Goal: Task Accomplishment & Management: Use online tool/utility

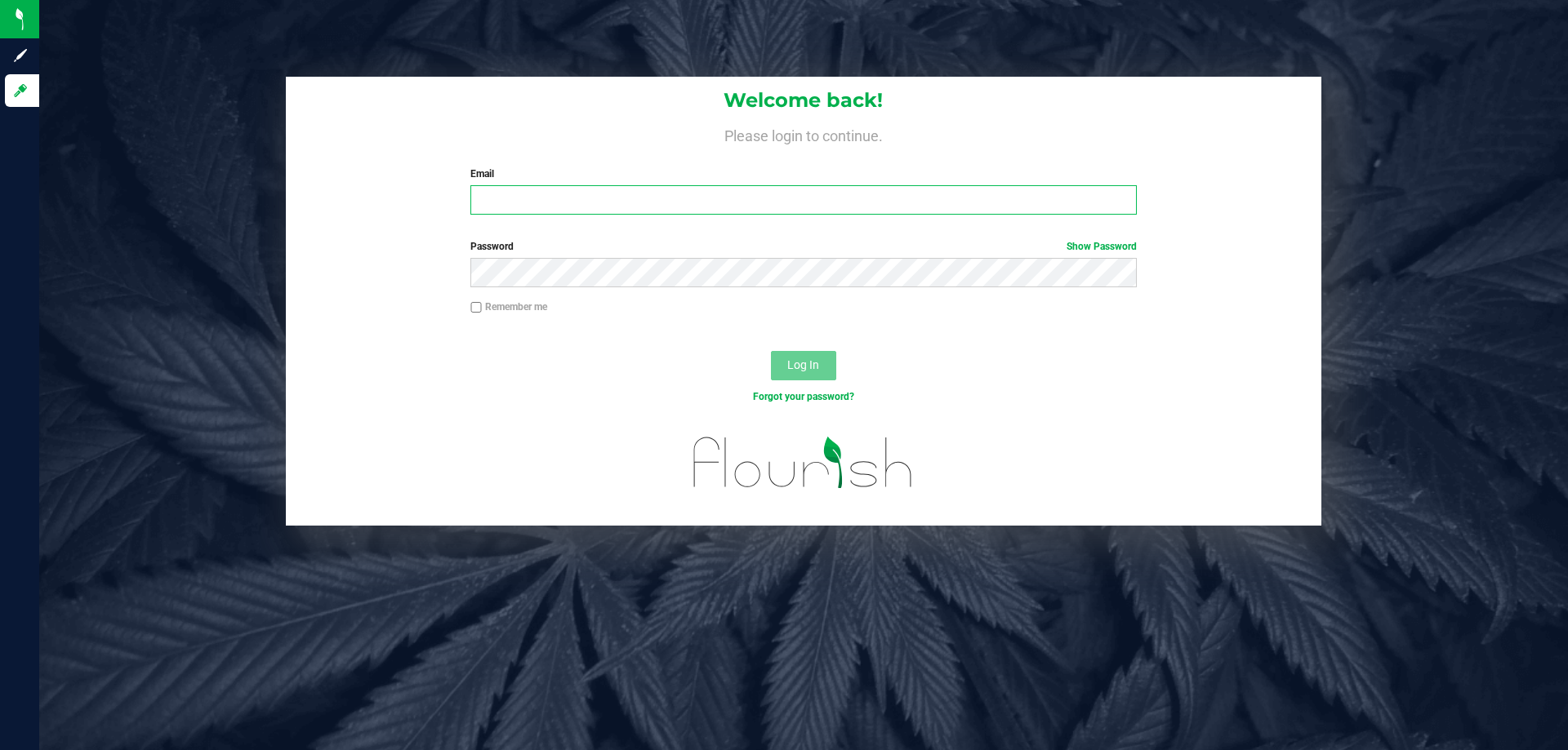
click at [525, 204] on input "Email" at bounding box center [803, 200] width 665 height 29
type input "[EMAIL_ADDRESS][DOMAIN_NAME]"
click at [633, 252] on label "Password Show Password" at bounding box center [803, 246] width 665 height 15
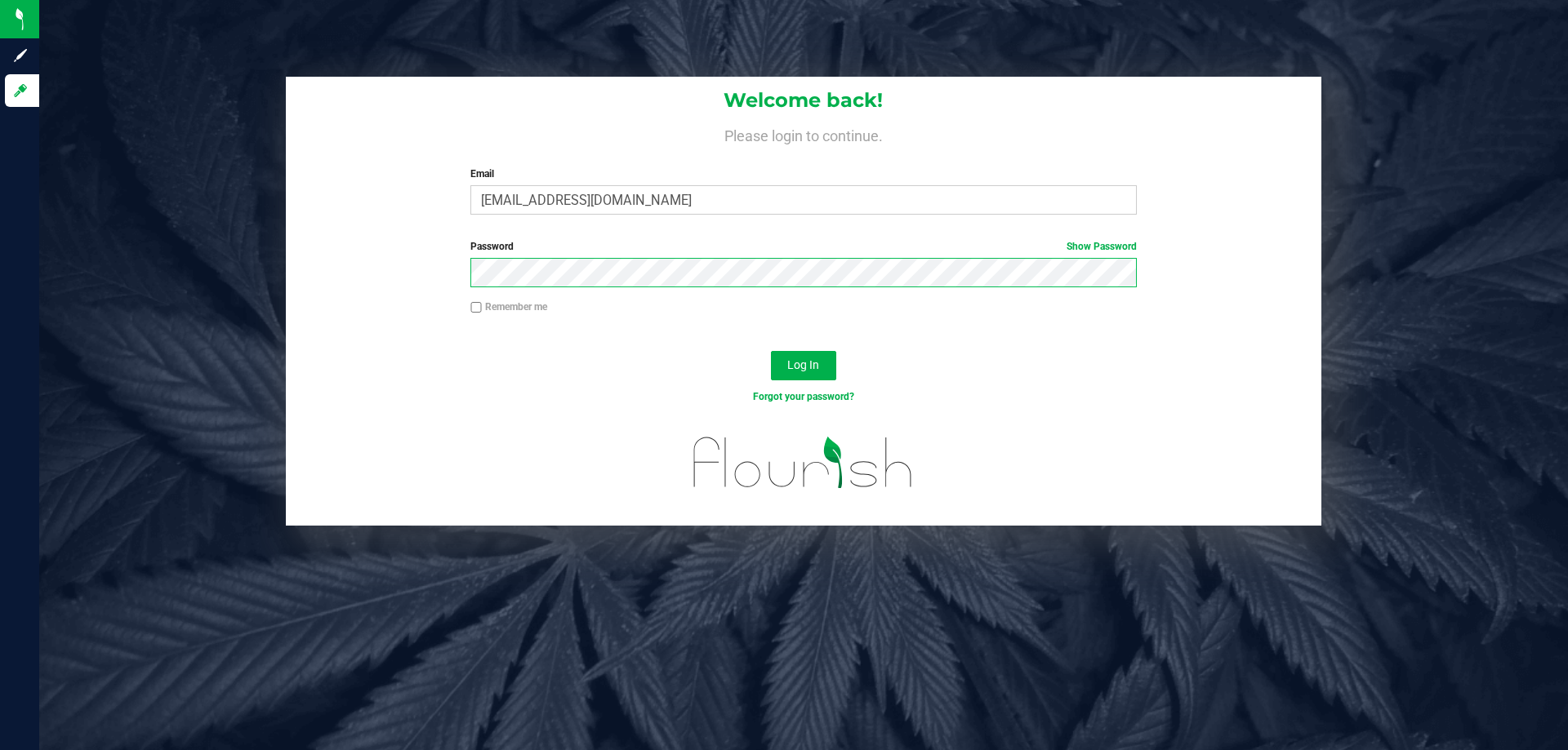
click at [771, 351] on button "Log In" at bounding box center [804, 365] width 65 height 29
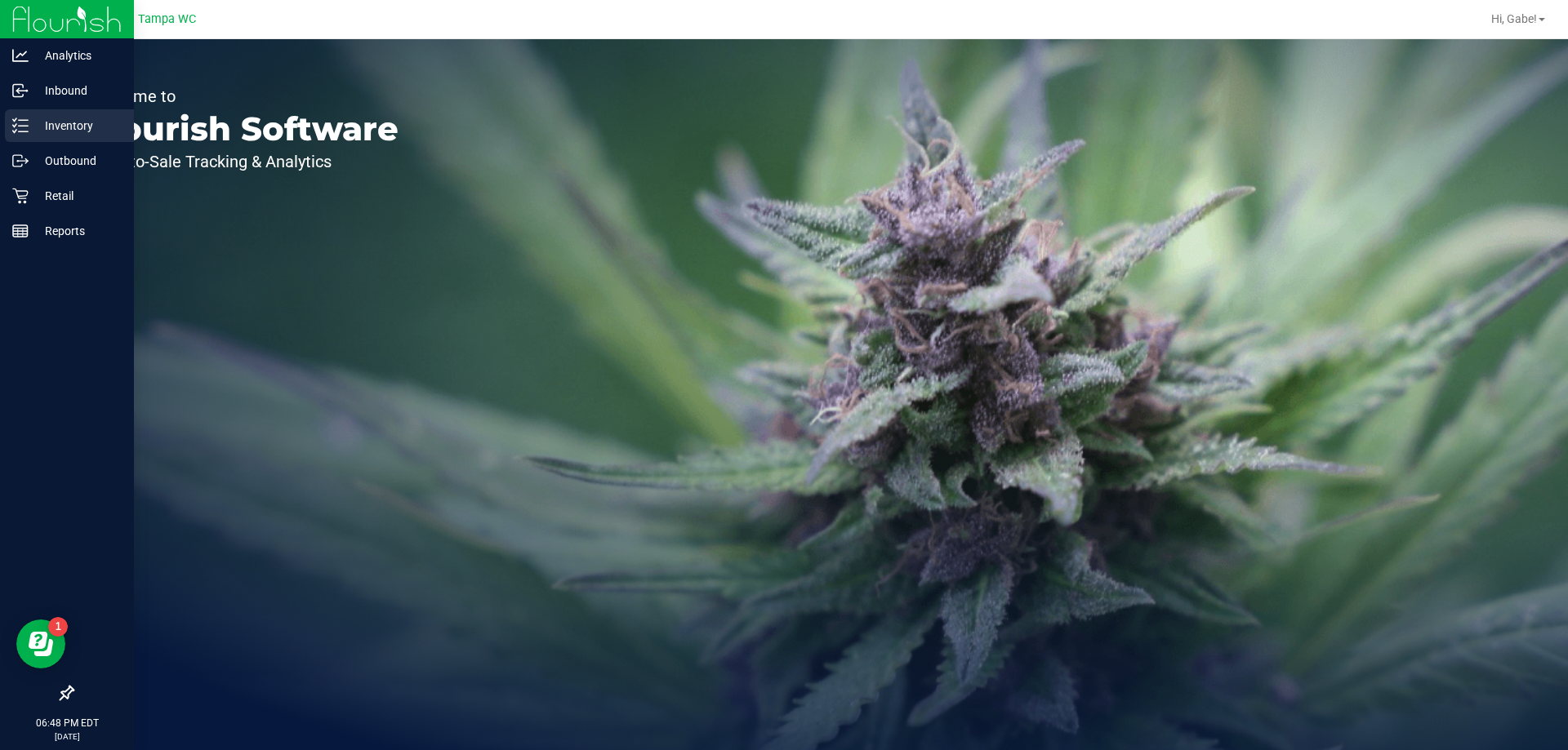
click at [90, 134] on p "Inventory" at bounding box center [77, 125] width 98 height 20
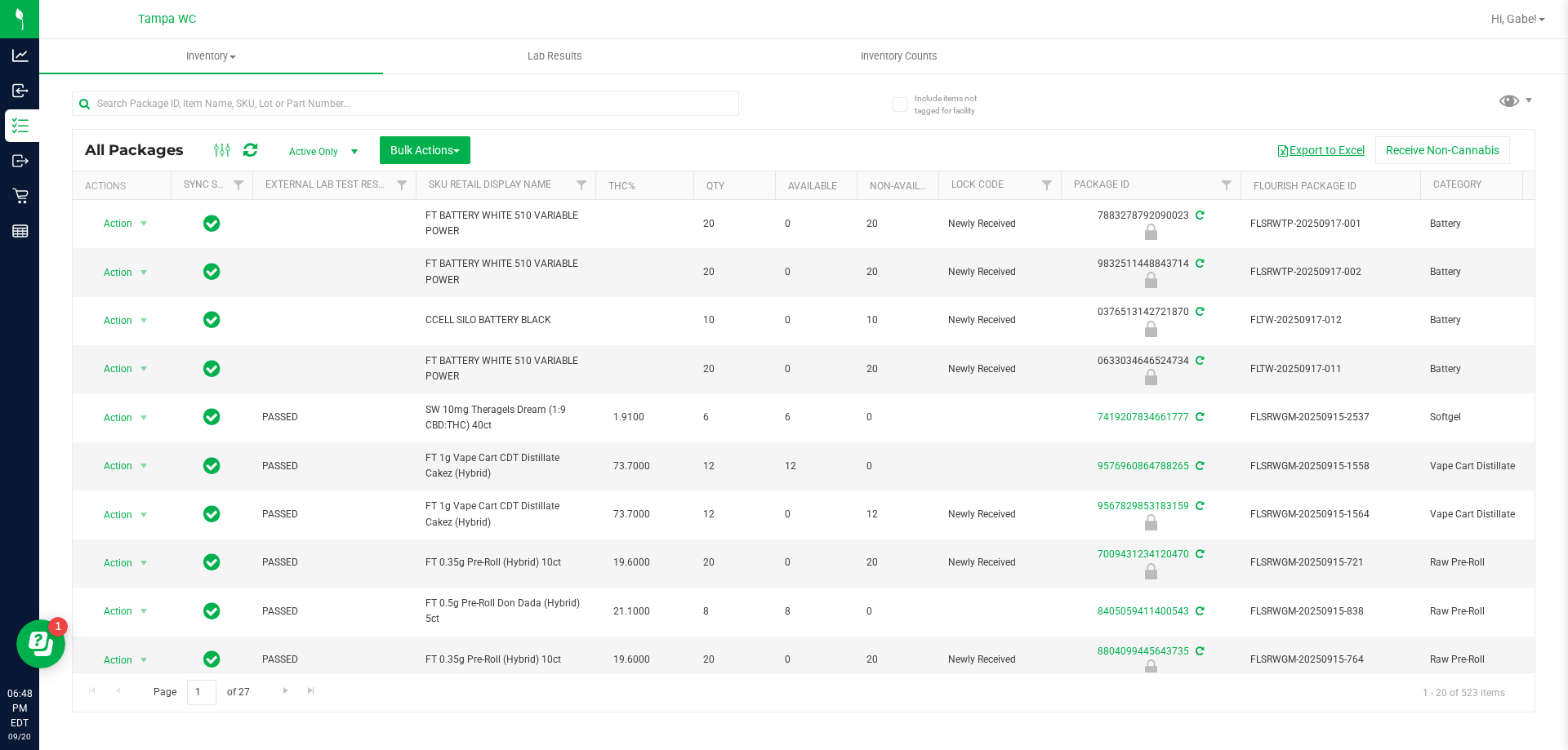
click at [1347, 151] on button "Export to Excel" at bounding box center [1320, 150] width 109 height 28
